Goal: Task Accomplishment & Management: Manage account settings

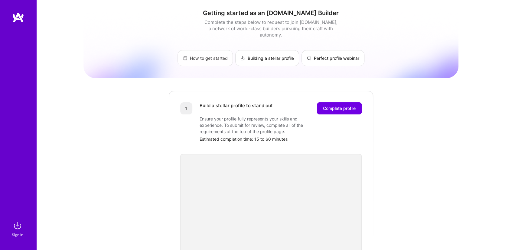
click at [194, 52] on link "How to get started" at bounding box center [204, 58] width 55 height 16
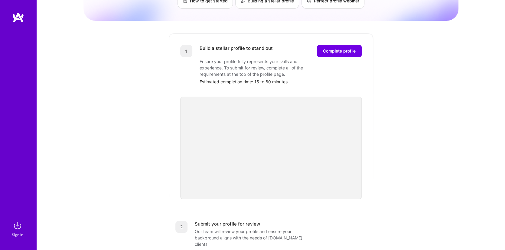
scroll to position [58, 0]
click at [328, 47] on span "Complete profile" at bounding box center [339, 50] width 33 height 6
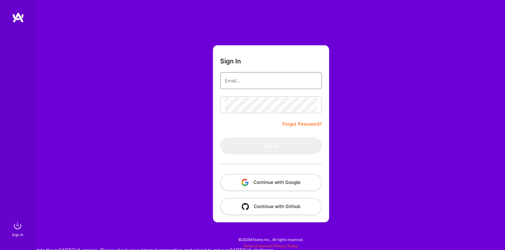
type input "[DOMAIN_NAME][EMAIL_ADDRESS][DOMAIN_NAME]"
click at [270, 145] on button "Sign In" at bounding box center [271, 145] width 102 height 17
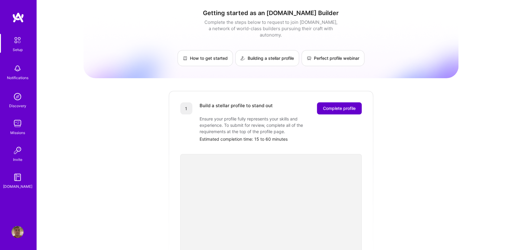
click at [336, 105] on span "Complete profile" at bounding box center [339, 108] width 33 height 6
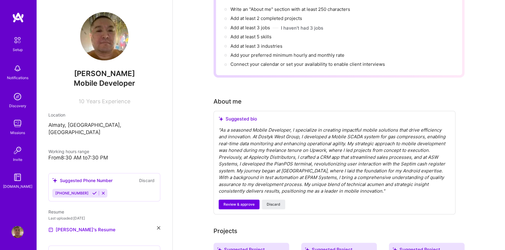
scroll to position [98, 0]
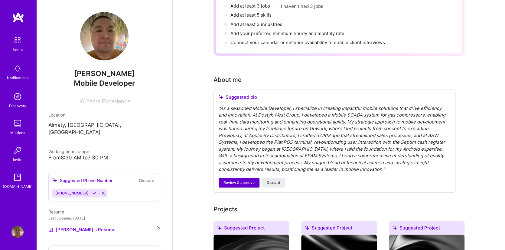
click at [241, 180] on span "Review & approve" at bounding box center [238, 182] width 31 height 5
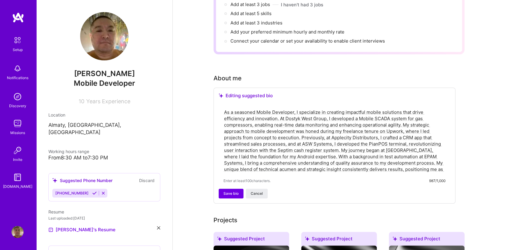
scroll to position [99, 0]
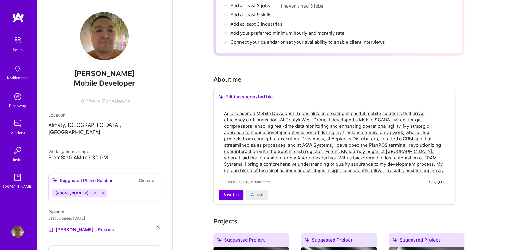
click at [244, 110] on textarea "As a seasoned Mobile Developer, I specialize in creating impactful mobile solut…" at bounding box center [334, 142] width 222 height 64
click at [283, 110] on textarea "As a Mobile Developer, I specialize in creating impactful mobile solutions that…" at bounding box center [334, 142] width 222 height 64
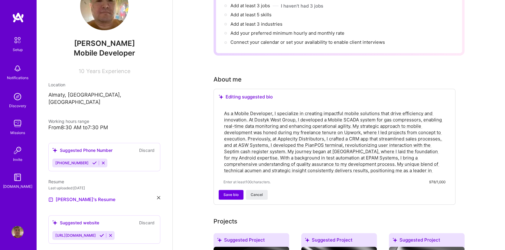
scroll to position [34, 0]
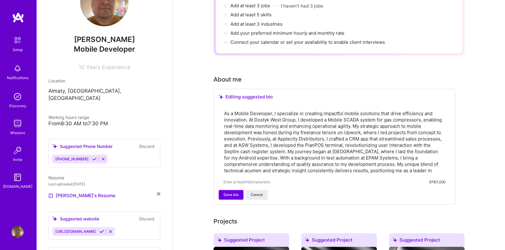
click at [92, 157] on icon at bounding box center [94, 159] width 5 height 5
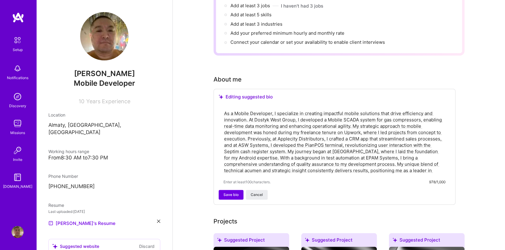
scroll to position [0, 0]
type textarea "As a seasoned Mobile Developer, I specialize in creating impactful mobile solut…"
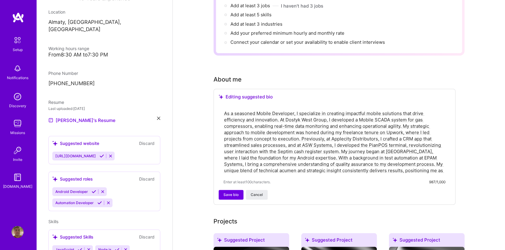
scroll to position [127, 0]
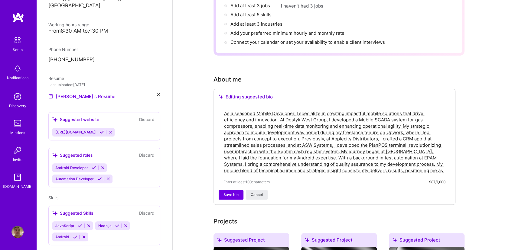
click at [99, 130] on icon at bounding box center [101, 132] width 5 height 5
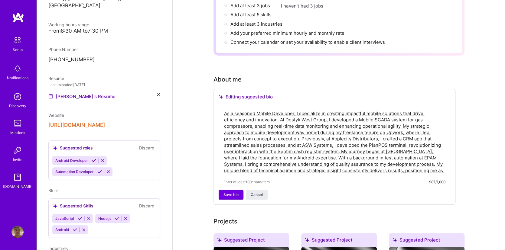
click at [89, 122] on button "[URL][DOMAIN_NAME]" at bounding box center [76, 125] width 57 height 6
click at [59, 113] on span "Website" at bounding box center [56, 115] width 16 height 5
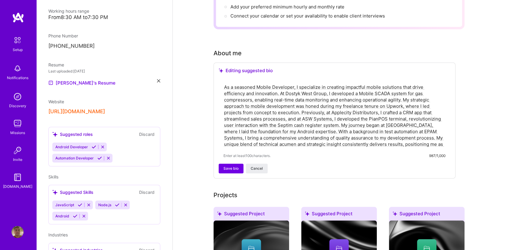
scroll to position [138, 0]
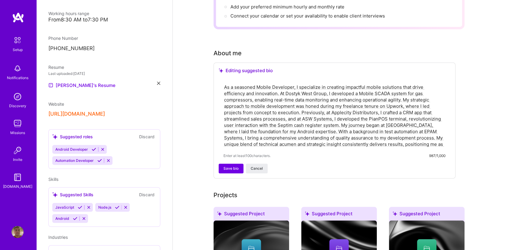
click at [94, 147] on icon at bounding box center [94, 149] width 5 height 5
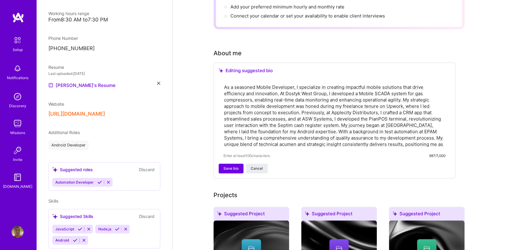
click at [108, 180] on icon at bounding box center [108, 182] width 5 height 5
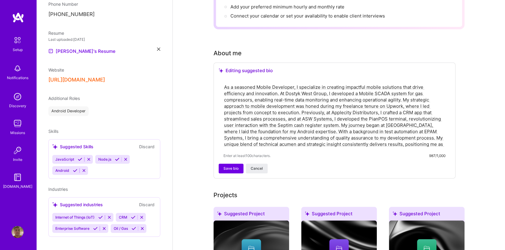
scroll to position [172, 0]
click at [74, 169] on icon at bounding box center [75, 171] width 5 height 5
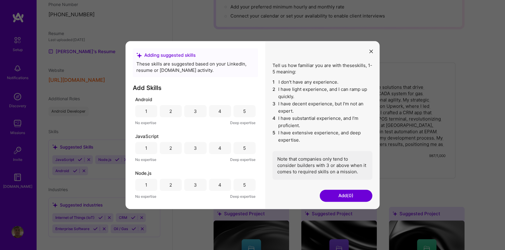
scroll to position [125, 0]
click at [221, 110] on div "4" at bounding box center [220, 111] width 22 height 12
click at [174, 150] on div "2" at bounding box center [171, 148] width 22 height 12
click at [169, 147] on div "2" at bounding box center [170, 148] width 3 height 6
click at [334, 195] on button "Add (1)" at bounding box center [345, 196] width 53 height 12
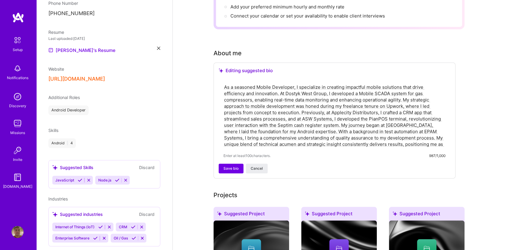
scroll to position [177, 0]
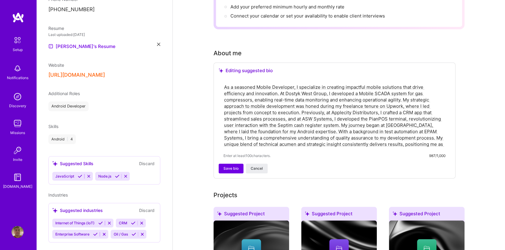
click at [89, 174] on icon at bounding box center [88, 176] width 5 height 5
click at [83, 174] on icon at bounding box center [83, 176] width 5 height 5
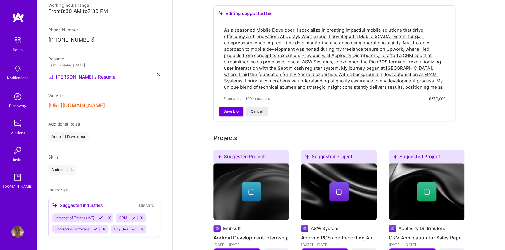
scroll to position [146, 0]
click at [109, 216] on icon at bounding box center [109, 218] width 5 height 5
click at [78, 216] on icon at bounding box center [78, 218] width 5 height 5
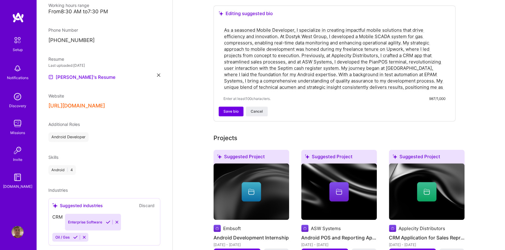
scroll to position [135, 0]
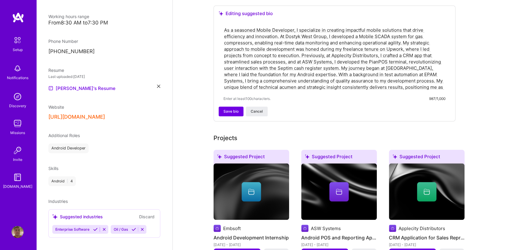
click at [103, 227] on button at bounding box center [104, 229] width 8 height 5
click at [85, 227] on icon at bounding box center [84, 229] width 5 height 5
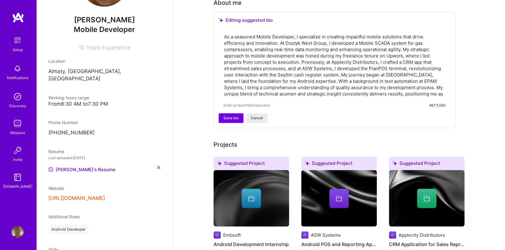
scroll to position [176, 0]
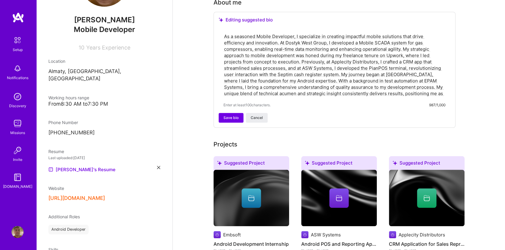
click at [17, 40] on img at bounding box center [17, 40] width 13 height 13
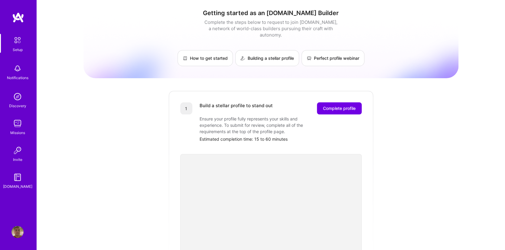
click at [18, 228] on img at bounding box center [17, 232] width 12 height 12
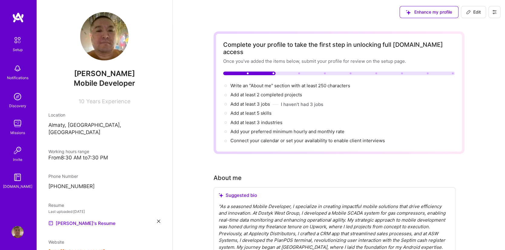
click at [472, 11] on span "Edit" at bounding box center [473, 12] width 15 height 6
select select "KZ"
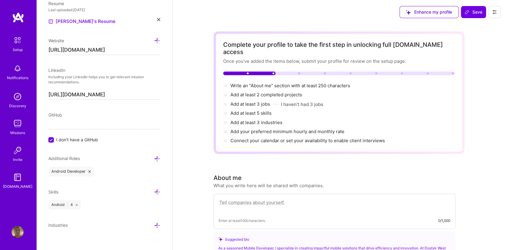
scroll to position [271, 0]
type input "[URL][DOMAIN_NAME]"
click at [51, 140] on input "I don't have a GitHub" at bounding box center [51, 139] width 5 height 5
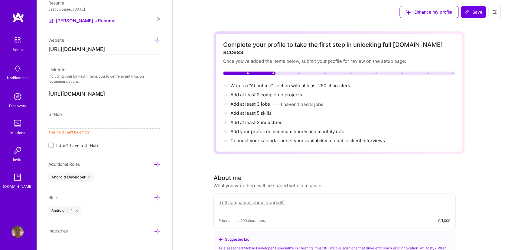
paste input "[URL][DOMAIN_NAME]"
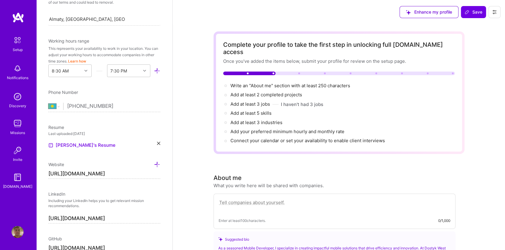
scroll to position [139, 0]
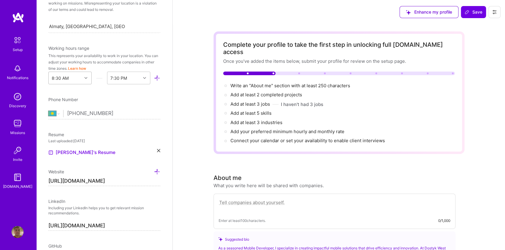
type input "[URL][DOMAIN_NAME]"
click at [88, 77] on div at bounding box center [86, 78] width 9 height 8
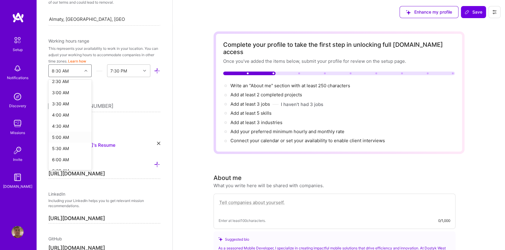
scroll to position [58, 0]
click at [66, 115] on div "4:00 AM" at bounding box center [69, 117] width 43 height 11
click at [83, 70] on div at bounding box center [86, 71] width 9 height 8
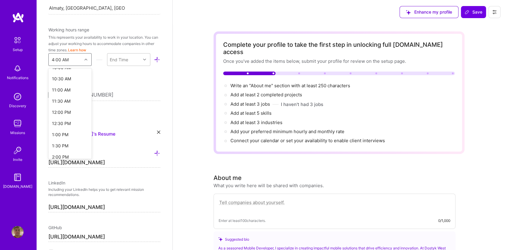
scroll to position [231, 0]
click at [64, 120] on div "12:30 PM" at bounding box center [69, 123] width 43 height 11
click at [73, 60] on div "12:30 PM" at bounding box center [65, 59] width 33 height 12
click at [64, 127] on div "1:00 PM" at bounding box center [69, 128] width 43 height 11
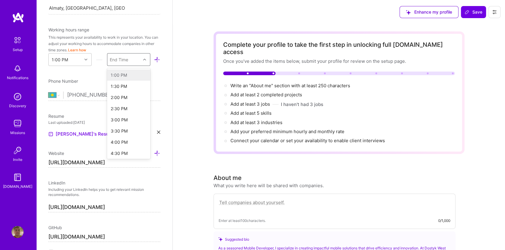
click at [144, 60] on icon at bounding box center [144, 59] width 3 height 3
click at [129, 120] on div "4:00 AM" at bounding box center [128, 123] width 43 height 11
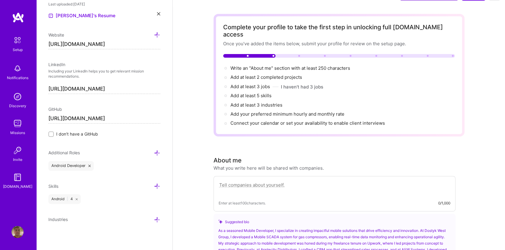
scroll to position [25, 0]
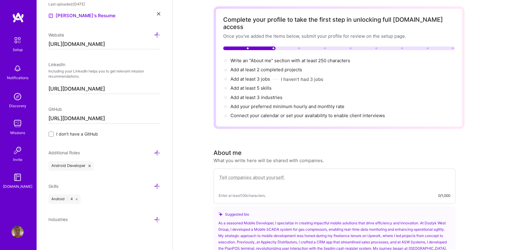
click at [157, 150] on icon at bounding box center [157, 153] width 6 height 6
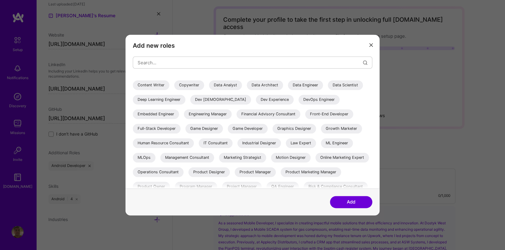
scroll to position [54, 0]
click at [163, 126] on div "Full-Stack Developer" at bounding box center [157, 128] width 48 height 10
click at [167, 127] on div "Full-Stack Developer" at bounding box center [157, 128] width 48 height 10
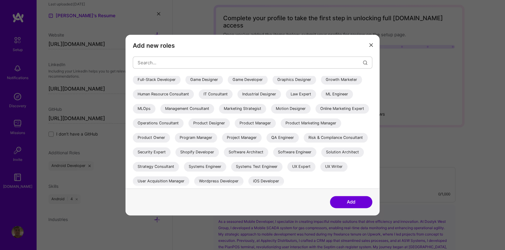
scroll to position [27, 0]
click at [152, 63] on input "modal" at bounding box center [249, 62] width 225 height 15
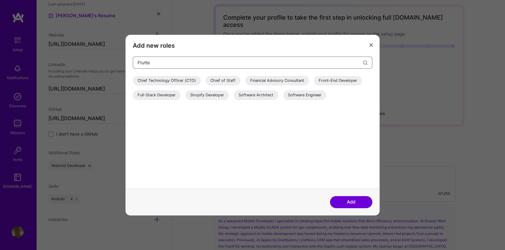
scroll to position [0, 0]
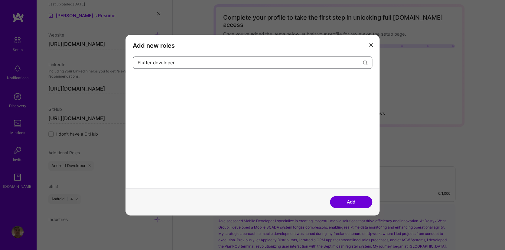
type input "Flutter developer"
click at [344, 203] on button "Add" at bounding box center [351, 202] width 42 height 12
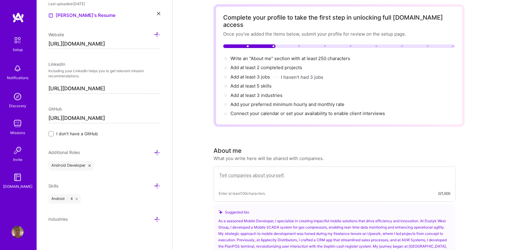
scroll to position [285, 0]
click at [156, 151] on icon at bounding box center [157, 153] width 6 height 6
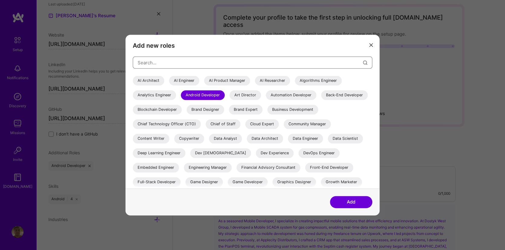
click at [158, 66] on input "modal" at bounding box center [249, 62] width 225 height 15
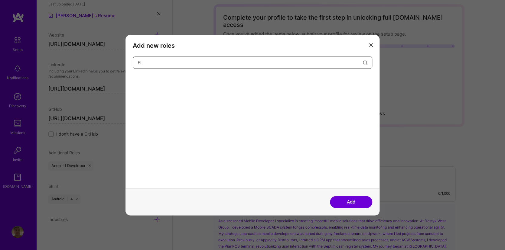
type input "F"
click at [147, 62] on input "Spring" at bounding box center [249, 62] width 225 height 15
type input "M"
type input "Back"
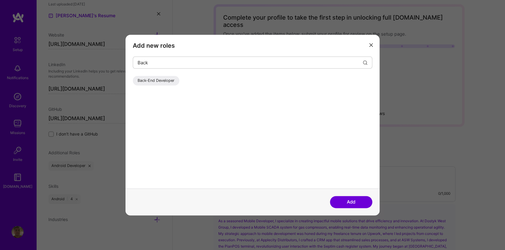
click at [157, 80] on div "Back-End Developer" at bounding box center [156, 81] width 47 height 10
click at [344, 200] on button "Add" at bounding box center [351, 202] width 42 height 12
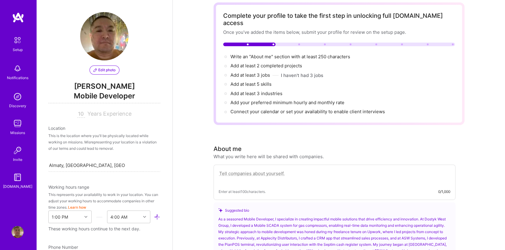
scroll to position [3, 0]
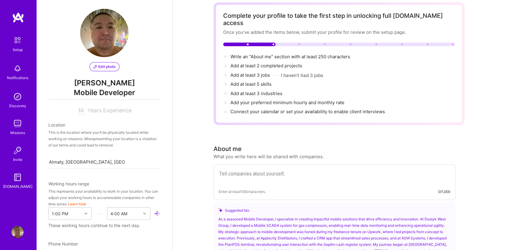
click at [113, 89] on span "Mobile Developer" at bounding box center [104, 94] width 112 height 12
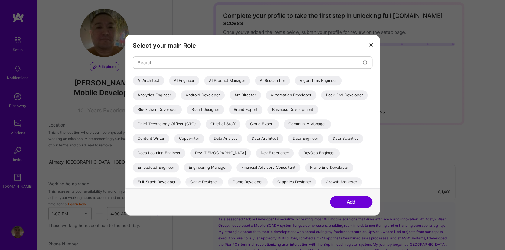
click at [370, 45] on icon "modal" at bounding box center [371, 45] width 4 height 4
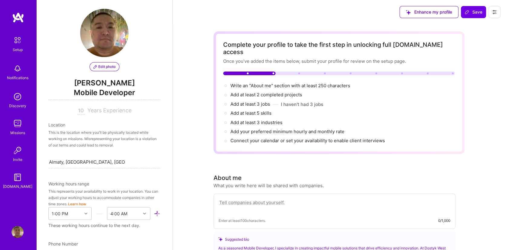
scroll to position [0, 0]
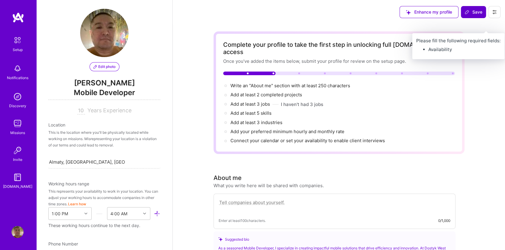
click at [478, 10] on span "Save" at bounding box center [473, 12] width 18 height 6
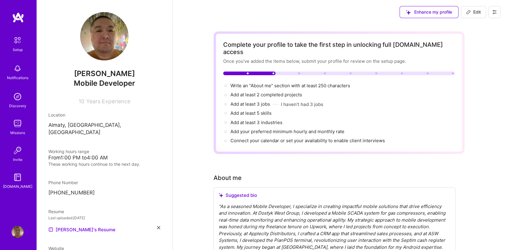
click at [471, 13] on span "Edit" at bounding box center [473, 12] width 15 height 6
select select "KZ"
